Goal: Check status: Check status

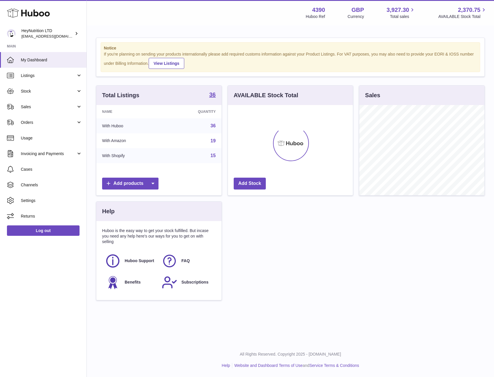
scroll to position [90, 125]
click at [36, 89] on span "Stock" at bounding box center [48, 91] width 55 height 5
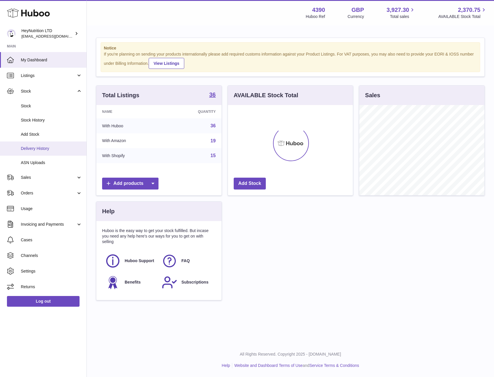
click at [44, 144] on link "Delivery History" at bounding box center [43, 148] width 87 height 14
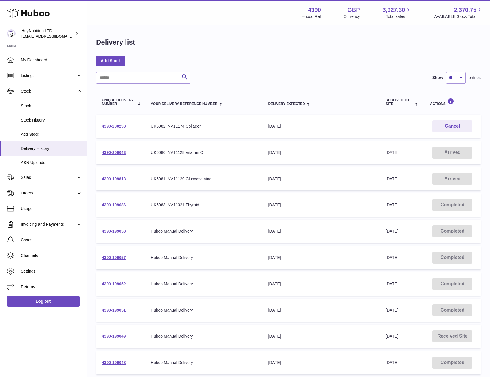
click at [115, 178] on link "4390-199813" at bounding box center [114, 179] width 24 height 5
click at [110, 151] on link "4390-200043" at bounding box center [114, 152] width 24 height 5
